Goal: Task Accomplishment & Management: Manage account settings

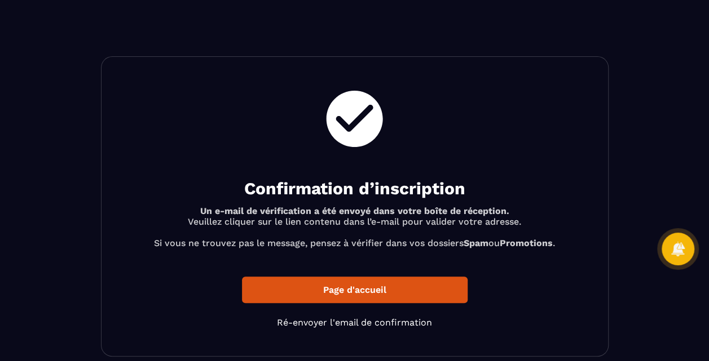
click at [334, 284] on p "Page d'accueil" at bounding box center [354, 290] width 225 height 26
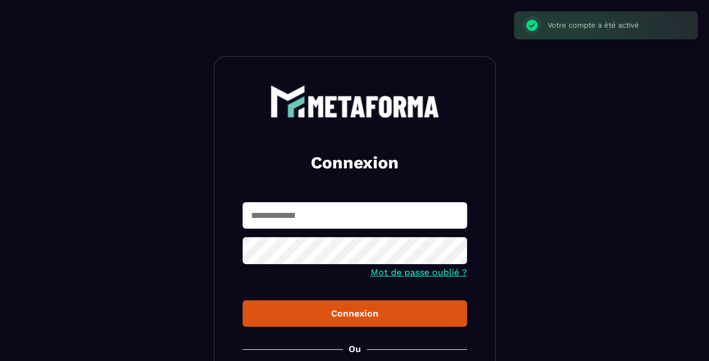
click at [324, 208] on input "text" at bounding box center [354, 215] width 224 height 26
type input "**********"
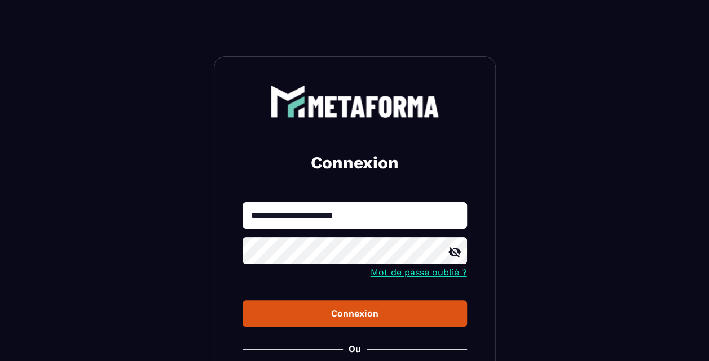
click at [242, 300] on button "Connexion" at bounding box center [354, 313] width 224 height 26
